Goal: Task Accomplishment & Management: Manage account settings

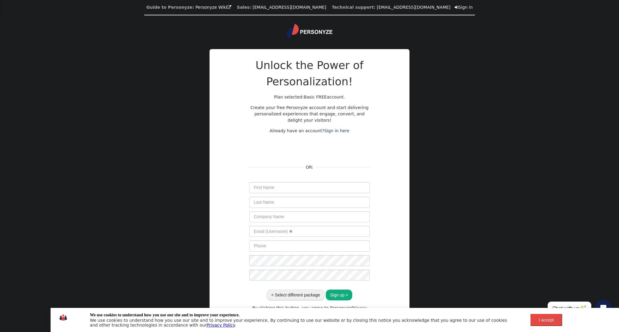
scroll to position [5, 0]
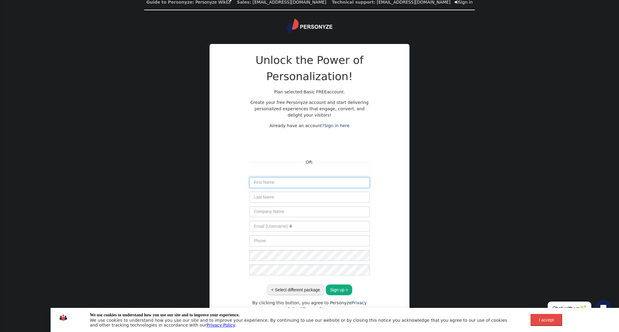
click at [273, 180] on input "text" at bounding box center [309, 182] width 120 height 11
type input "Keontarius"
type input "Clark"
type input "VOLT Studios"
type input "accounting@voltstudios.io"
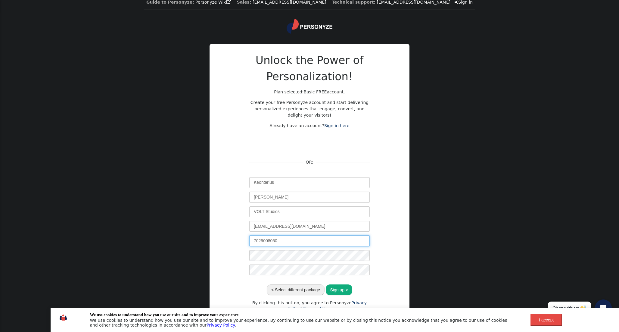
type input "7029008050"
click at [269, 244] on input "7029008050" at bounding box center [309, 240] width 120 height 11
click at [238, 253] on div "Unlock the Power of Personalization! Plan selected: Basic FREE account. Create …" at bounding box center [309, 182] width 181 height 260
click at [418, 208] on div "Guide to Personyze: Personyze Wiki  Sales: info@personyze.com Technical suppor…" at bounding box center [309, 163] width 619 height 337
click at [390, 282] on div "Unlock the Power of Personalization! Plan selected: Basic FREE account. Create …" at bounding box center [309, 182] width 181 height 260
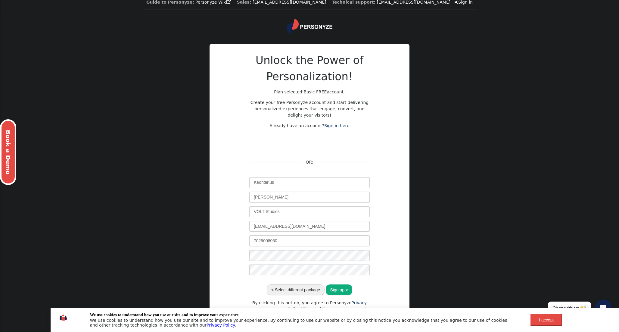
click at [333, 294] on button "Sign up >" at bounding box center [339, 289] width 26 height 11
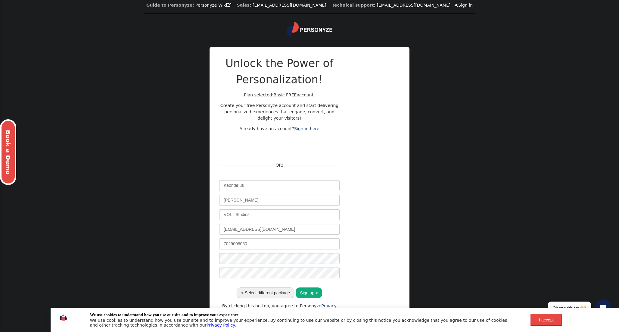
scroll to position [0, 0]
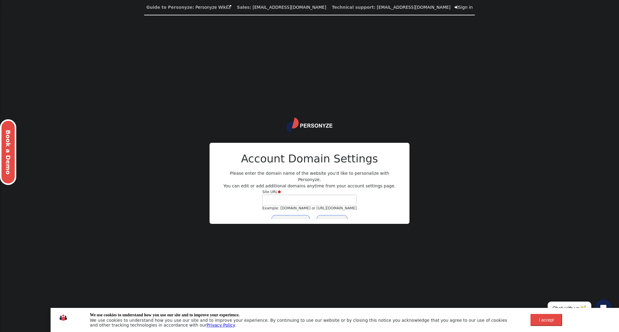
click at [380, 182] on div "Unlock the Power of Personalization! Plan selected: Basic FREE account. Create …" at bounding box center [309, 182] width 181 height 71
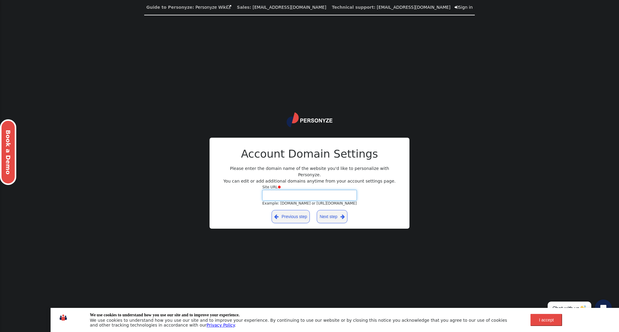
click at [309, 190] on input "Site URL  Example: yourdomain.com or https://yourblog.wordpress.com" at bounding box center [309, 195] width 94 height 11
type input "pawsumpark.com"
click at [335, 212] on link "Next step " at bounding box center [331, 216] width 31 height 13
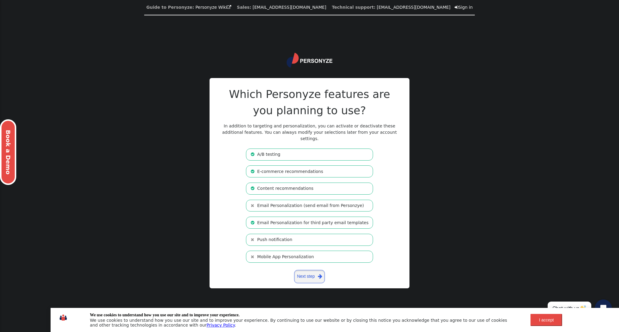
click at [304, 276] on link "Next step " at bounding box center [309, 276] width 31 height 13
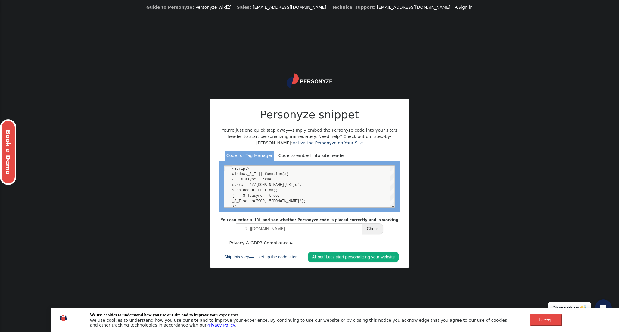
scroll to position [54, 0]
click at [244, 257] on link "Skip this step—I'll set up the code later" at bounding box center [260, 256] width 81 height 11
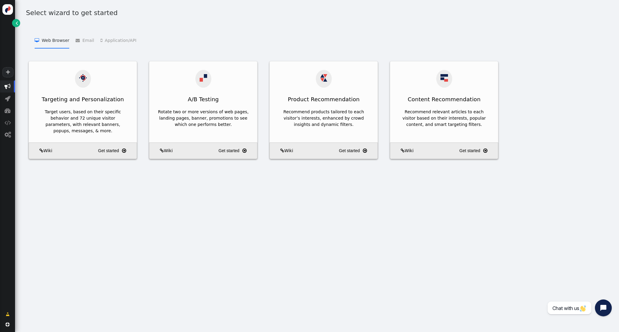
drag, startPoint x: 99, startPoint y: 164, endPoint x: 42, endPoint y: 152, distance: 58.1
click at [99, 164] on div "Select wizard to get started  Web Browser   Targeting and Personalization    …" at bounding box center [317, 166] width 604 height 332
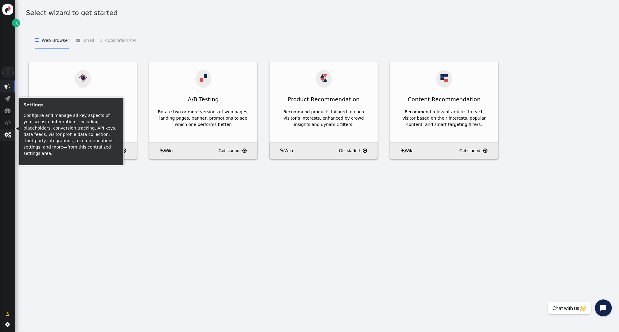
click at [9, 136] on span "" at bounding box center [8, 134] width 6 height 6
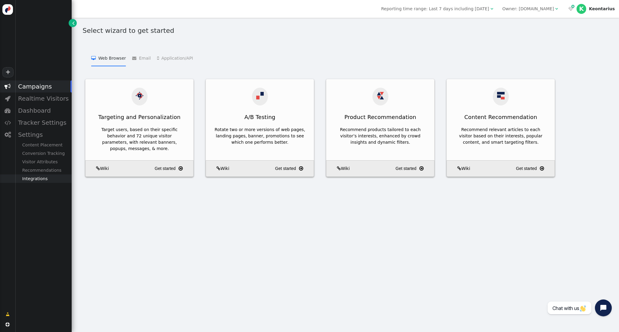
click at [43, 176] on div "Integrations" at bounding box center [43, 178] width 57 height 8
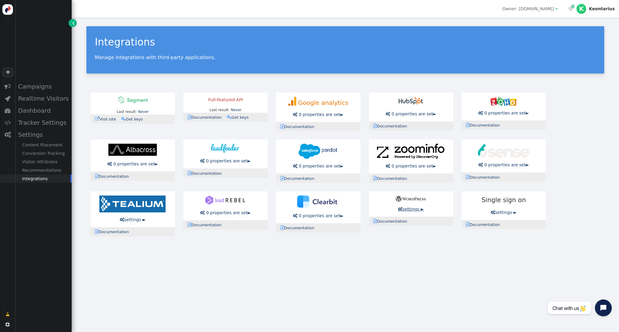
click at [410, 209] on link " settings ►" at bounding box center [411, 208] width 26 height 5
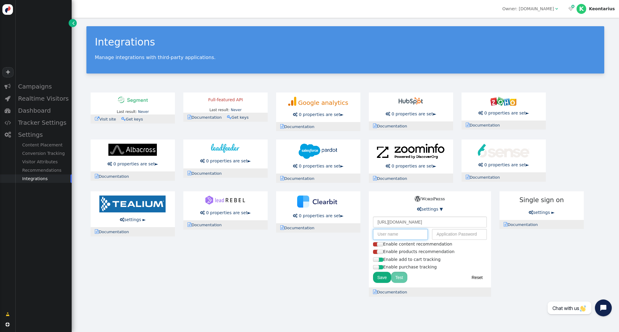
click at [405, 234] on input "text" at bounding box center [400, 234] width 55 height 11
click at [449, 236] on input "text" at bounding box center [459, 234] width 55 height 11
paste input "V3mB hdhP vVoU RcEZ SDS1 n2jn"
type input "V3mB hdhP vVoU RcEZ SDS1 n2jn"
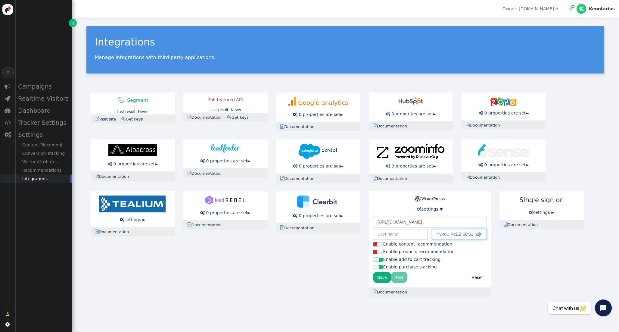
scroll to position [0, 0]
click at [395, 237] on input "text" at bounding box center [400, 234] width 55 height 11
paste input "keon_xowsrg3b"
type input "keon_xowsrg3b"
click at [437, 282] on div "Save Test Reset" at bounding box center [430, 277] width 114 height 12
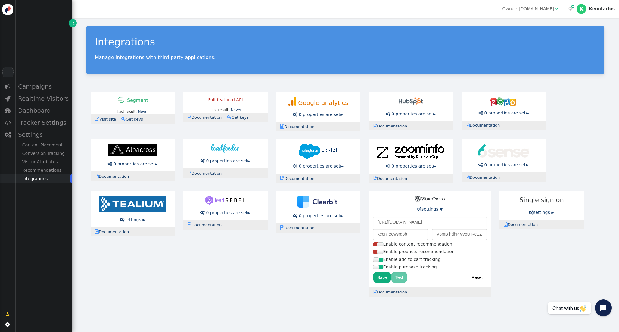
click at [400, 277] on button "Test" at bounding box center [399, 276] width 16 height 11
click at [399, 219] on input "[URL][DOMAIN_NAME]" at bounding box center [430, 221] width 114 height 11
click at [436, 221] on input "[URL][DOMAIN_NAME]" at bounding box center [430, 221] width 114 height 11
click at [442, 236] on input "V3mB hdhP vVoU RcEZ SDS1 n2jn" at bounding box center [459, 234] width 55 height 11
click at [425, 280] on div "Save Test Reset" at bounding box center [430, 277] width 114 height 12
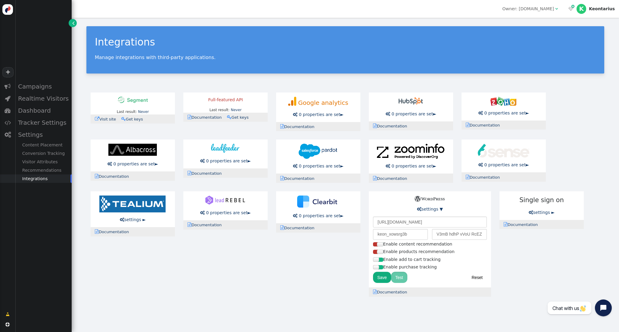
click at [403, 278] on button "Test" at bounding box center [399, 276] width 16 height 11
click at [383, 277] on button "Save" at bounding box center [382, 276] width 18 height 11
click at [457, 291] on div at bounding box center [458, 291] width 3 height 3
click at [429, 222] on input "[URL][DOMAIN_NAME]" at bounding box center [430, 221] width 114 height 11
type input "https://pawsumpark.com/wp-admin/"
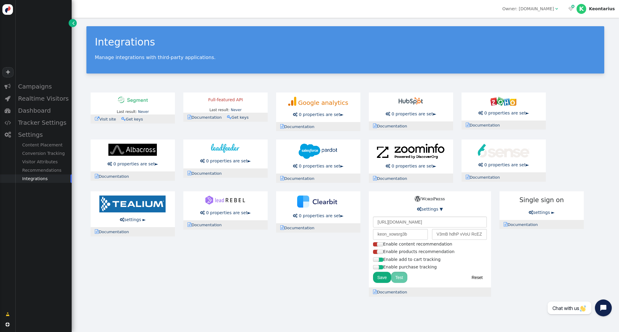
click at [412, 277] on div "Save Test Reset" at bounding box center [430, 277] width 114 height 12
click at [386, 275] on button "Save" at bounding box center [382, 276] width 18 height 11
drag, startPoint x: 412, startPoint y: 236, endPoint x: 350, endPoint y: 236, distance: 61.1
click at [350, 236] on div "Last result: Never Last error: Never  Visit site  Documentation  Get keys Fu…" at bounding box center [344, 194] width 517 height 212
type input "personyze"
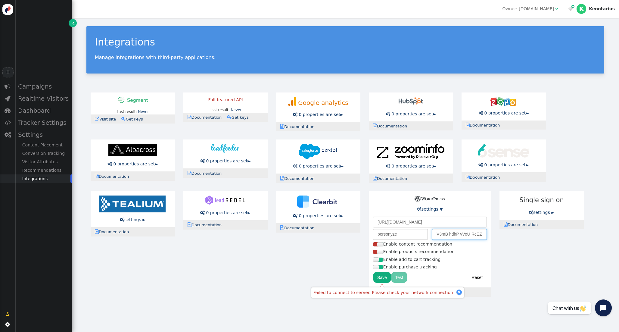
paste input "ZhWs7qOkqQ6O%Qo0awgkvcxL"
type input "ZhWs7qOkqQ6O%Qo0awgkvcxL"
click at [416, 281] on div "Save Test Reset" at bounding box center [430, 277] width 114 height 12
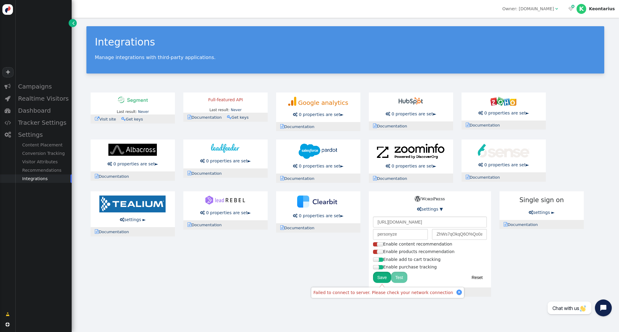
click at [380, 278] on button "Save" at bounding box center [382, 276] width 18 height 11
drag, startPoint x: 425, startPoint y: 221, endPoint x: 483, endPoint y: 220, distance: 58.4
click at [479, 221] on input "https://pawsumpark.com/wp-admin/" at bounding box center [430, 221] width 114 height 11
type input "[URL][DOMAIN_NAME]"
click at [384, 277] on button "Save" at bounding box center [382, 276] width 18 height 11
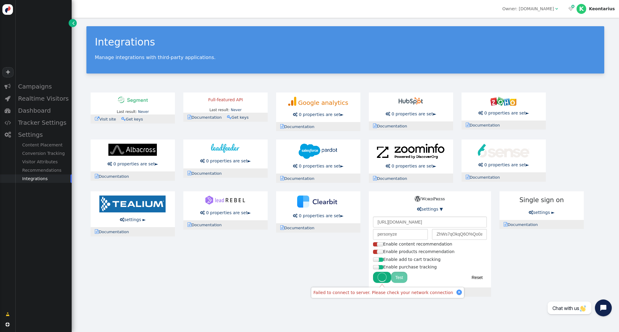
click at [433, 278] on div "Test Reset" at bounding box center [430, 277] width 114 height 12
drag, startPoint x: 436, startPoint y: 235, endPoint x: 430, endPoint y: 235, distance: 6.0
click at [431, 235] on div "personyze ZhWs7qOkqQ6O%Qo0awgkvcxL" at bounding box center [430, 234] width 114 height 11
click at [428, 222] on input "[URL][DOMAIN_NAME]" at bounding box center [430, 221] width 114 height 11
click at [338, 277] on div "Last result: Never Last error: Never  Visit site  Documentation  Get keys Fu…" at bounding box center [344, 194] width 517 height 212
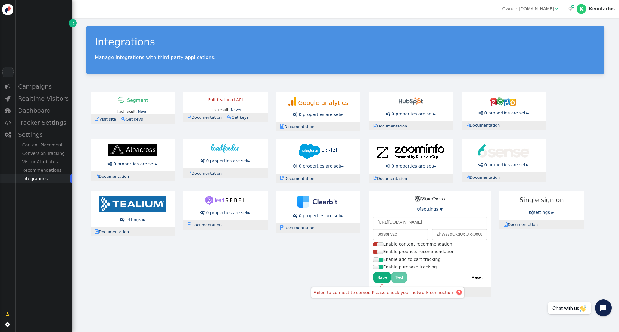
click at [457, 291] on div at bounding box center [458, 291] width 3 height 3
click at [386, 293] on link " Documentation" at bounding box center [392, 291] width 38 height 5
click at [382, 280] on button "Save" at bounding box center [382, 276] width 18 height 11
click at [456, 292] on div at bounding box center [458, 291] width 5 height 5
click at [441, 211] on link " settings ▼" at bounding box center [430, 208] width 26 height 5
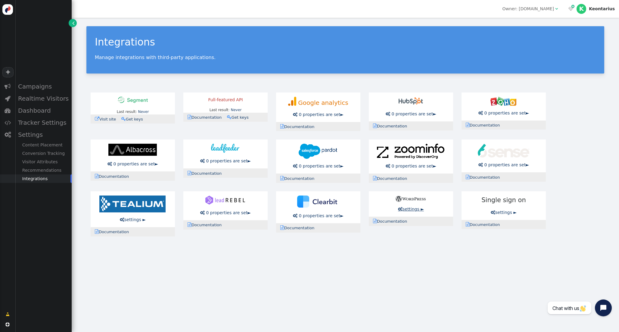
click at [421, 211] on link " settings ►" at bounding box center [411, 208] width 26 height 5
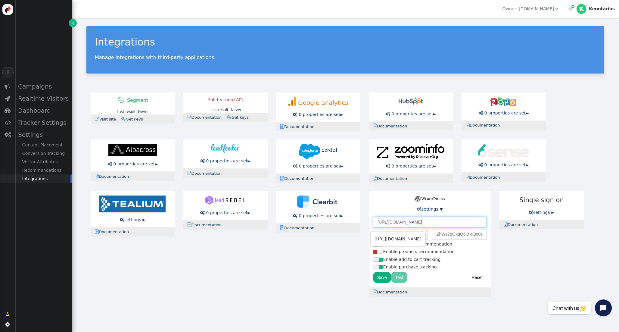
click at [387, 222] on input "[URL][DOMAIN_NAME]" at bounding box center [430, 221] width 114 height 11
click at [468, 235] on input "ZhWs7qOkqQ6O%Qo0awgkvcxL" at bounding box center [459, 234] width 55 height 11
click at [442, 235] on input "ZhWs7qOkqQ6O%Qo0awgkvcxL" at bounding box center [459, 234] width 55 height 11
paste input "0Ojx iVu3 D06n 0gLt LJCw qjF0"
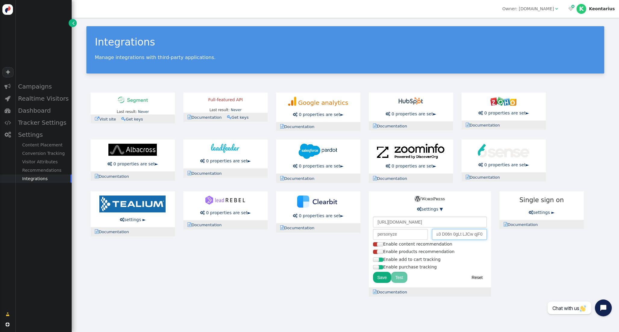
type input "0Ojx iVu3 D06n 0gLt LJCw qjF0"
click at [383, 278] on button "Save" at bounding box center [382, 276] width 18 height 11
click at [457, 291] on div at bounding box center [458, 291] width 3 height 3
click at [382, 278] on button "Save" at bounding box center [382, 276] width 18 height 11
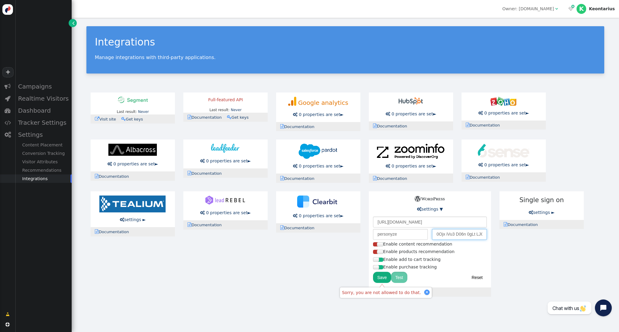
click at [446, 234] on input "0Ojx iVu3 D06n 0gLt LJCw qjF0" at bounding box center [459, 234] width 55 height 11
click at [433, 224] on input "[URL][DOMAIN_NAME]" at bounding box center [430, 221] width 114 height 11
type input "[URL][DOMAIN_NAME]"
click at [427, 278] on div "Save Test Reset" at bounding box center [430, 277] width 114 height 12
click at [376, 279] on button "Save" at bounding box center [382, 276] width 18 height 11
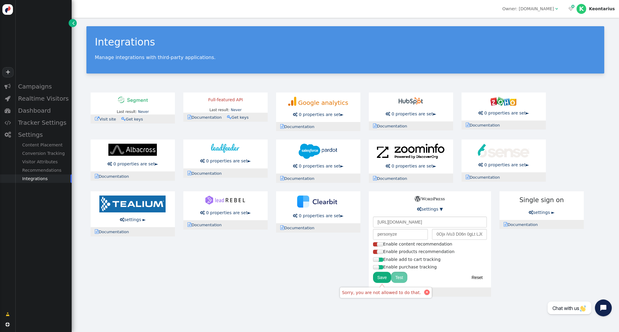
click at [425, 292] on div at bounding box center [426, 291] width 3 height 3
click at [498, 273] on div "Last result: Never Last error: Never  Visit site  Documentation  Get keys Fu…" at bounding box center [344, 194] width 517 height 212
click at [432, 207] on link " settings ▼" at bounding box center [430, 208] width 26 height 5
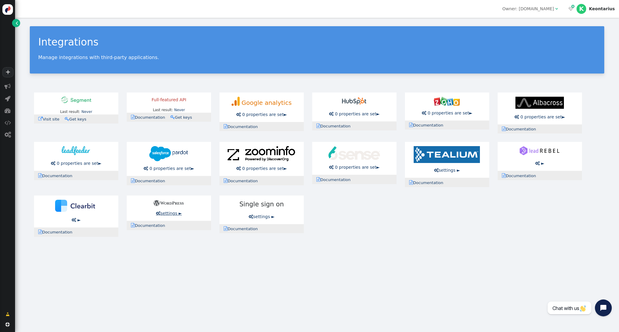
click at [168, 212] on link " settings ►" at bounding box center [169, 213] width 26 height 5
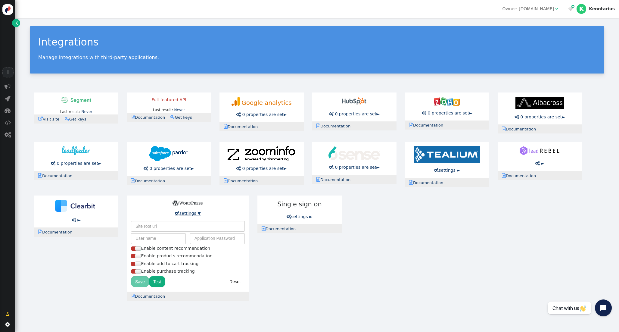
type input "[URL][DOMAIN_NAME]"
click at [161, 226] on input "text" at bounding box center [188, 226] width 114 height 11
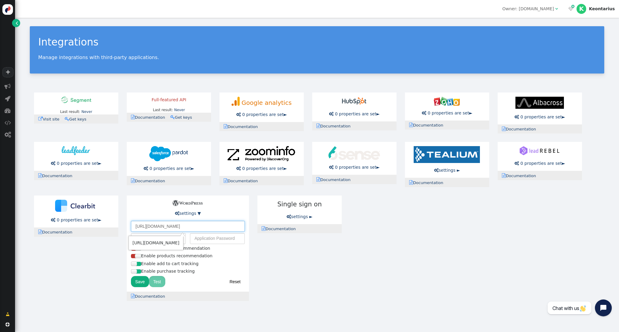
type input "[URL][DOMAIN_NAME]"
type input "personyze"
paste input "ZhWs7qOkqQ6O%Qo0awgkvcxL"
type input "ZhWs7qOkqQ6O%Qo0awgkvcxL"
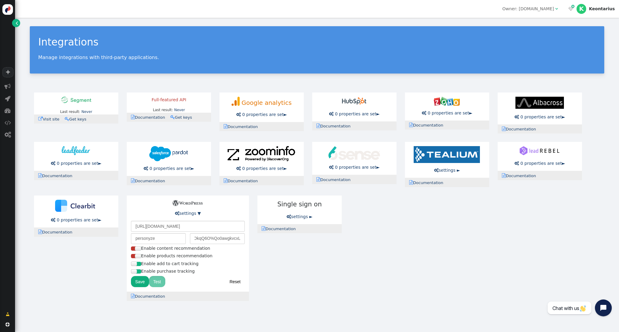
scroll to position [0, 0]
click at [169, 283] on div "Save Test Reset" at bounding box center [188, 281] width 114 height 12
click at [139, 282] on button "Save" at bounding box center [140, 281] width 18 height 11
click at [154, 284] on button "Test" at bounding box center [157, 281] width 16 height 11
click at [208, 293] on div "Failed to connect to server. Please check your network connection" at bounding box center [145, 296] width 148 height 6
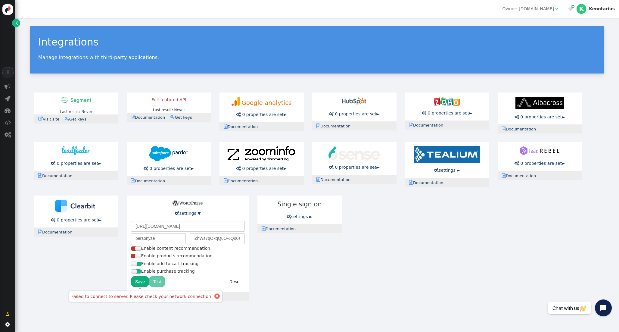
click at [214, 294] on div at bounding box center [216, 295] width 5 height 5
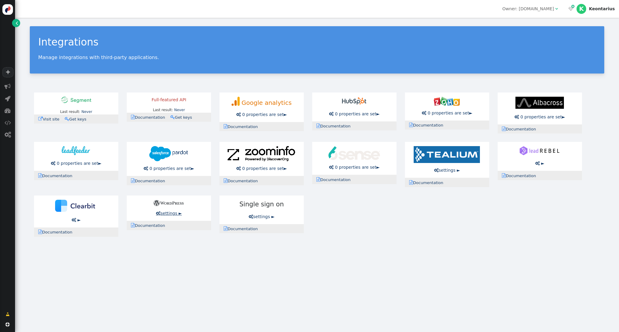
click at [172, 214] on link " settings ►" at bounding box center [169, 213] width 26 height 5
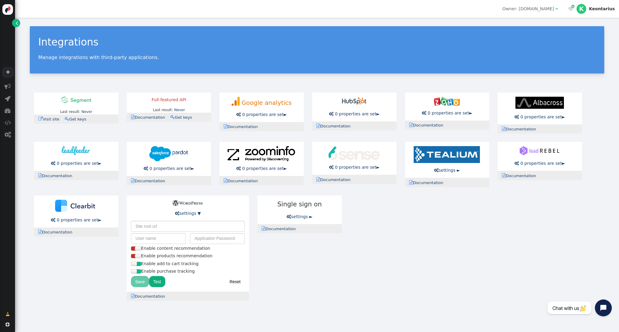
type input "[URL][DOMAIN_NAME]"
click at [159, 243] on input "text" at bounding box center [158, 238] width 55 height 11
type input "personyze"
paste input "0Ojx iVu3 D06n 0gLt LJCw qjF0"
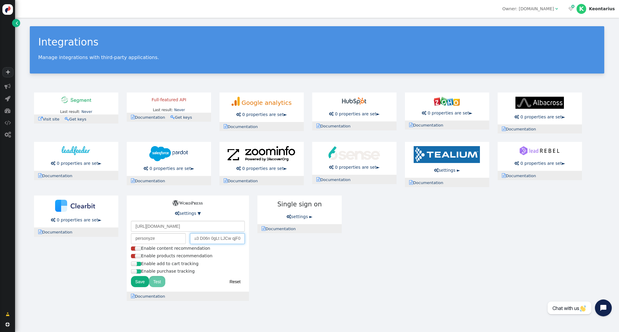
type input "0Ojx iVu3 D06n 0gLt LJCw qjF0"
click at [137, 285] on button "Save" at bounding box center [140, 281] width 18 height 11
click at [145, 282] on button "Save" at bounding box center [140, 281] width 18 height 11
click at [231, 280] on button "Reset" at bounding box center [235, 281] width 20 height 11
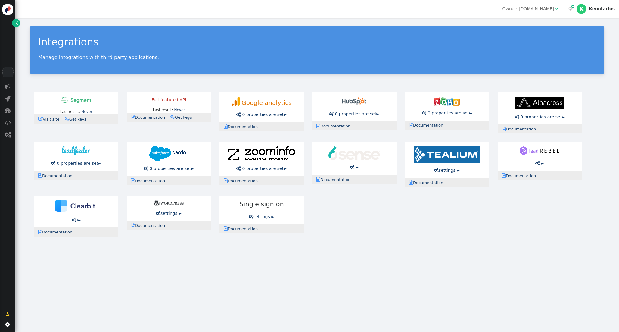
click at [173, 214] on link " settings ►" at bounding box center [169, 213] width 26 height 5
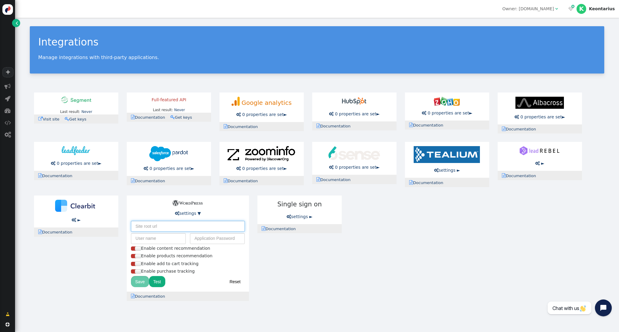
click at [162, 227] on input "text" at bounding box center [188, 226] width 114 height 11
type input "[URL][DOMAIN_NAME]"
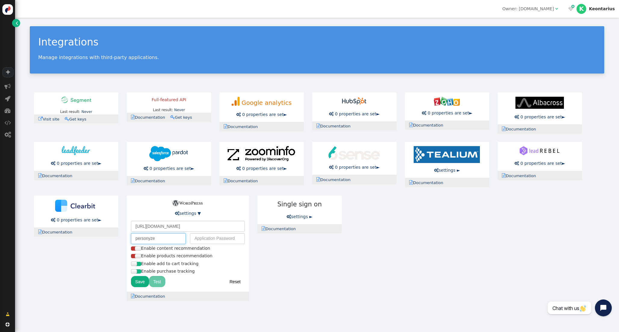
type input "personyze"
paste input "0Ojx iVu3 D06n 0gLt LJCw qjF0"
type input "0Ojx iVu3 D06n 0gLt LJCw qjF0"
click at [141, 281] on button "Save" at bounding box center [140, 281] width 18 height 11
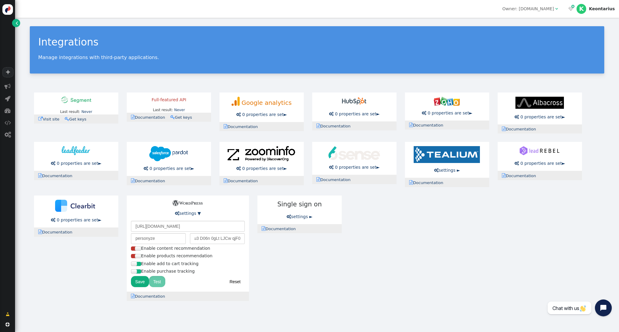
scroll to position [0, 0]
click at [518, 218] on div "Last result: Never Last error: Never  Visit site  Documentation  Get keys Fu…" at bounding box center [317, 196] width 574 height 217
